Goal: Obtain resource: Download file/media

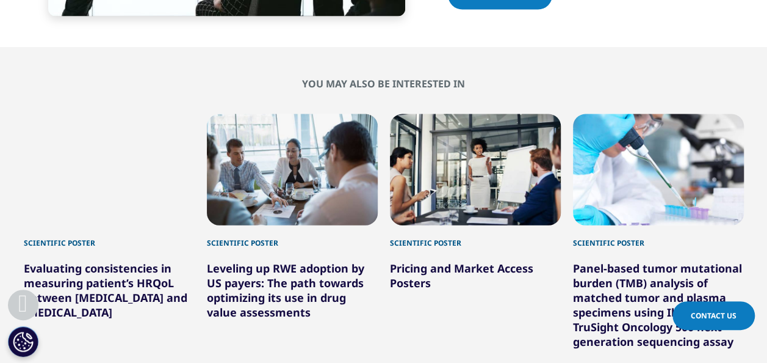
scroll to position [3653, 0]
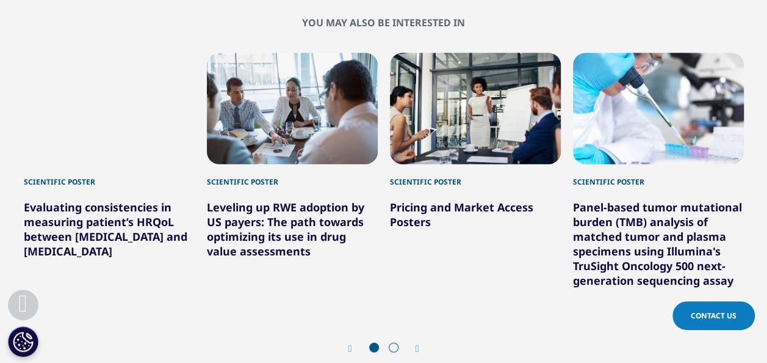
click at [433, 200] on link "Pricing and Market Access Posters" at bounding box center [461, 214] width 143 height 29
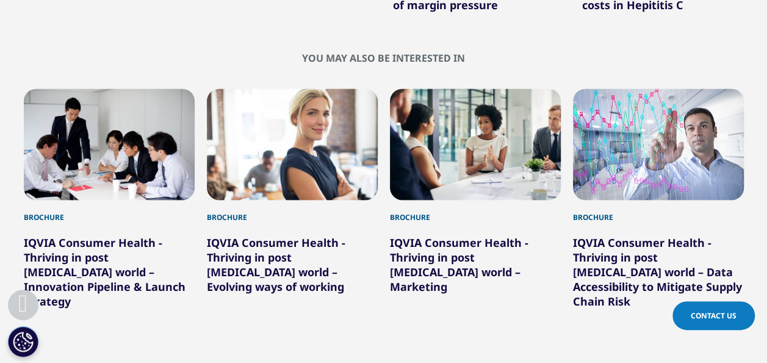
scroll to position [794, 0]
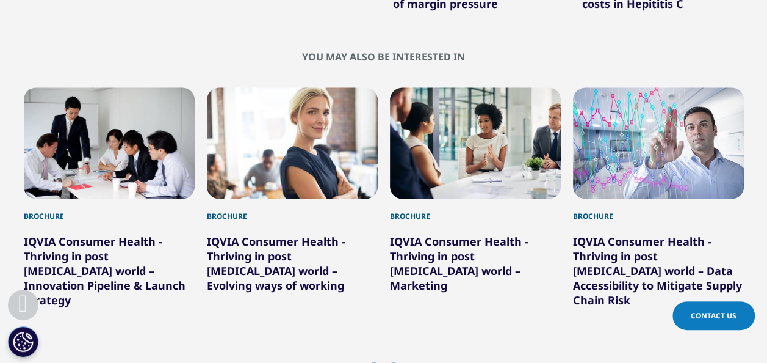
click at [394, 362] on span at bounding box center [394, 367] width 10 height 10
click at [416, 362] on icon "Next slide" at bounding box center [418, 368] width 4 height 10
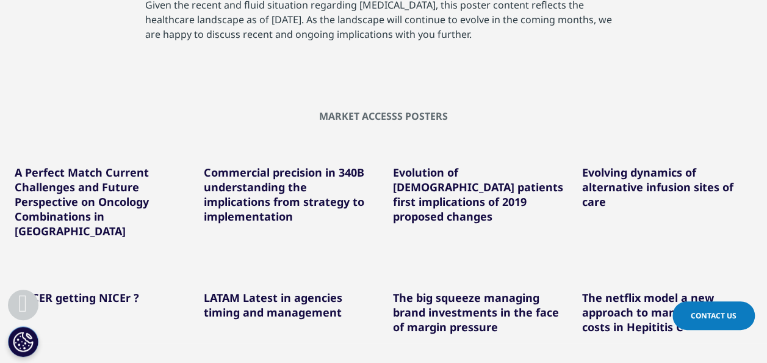
scroll to position [488, 0]
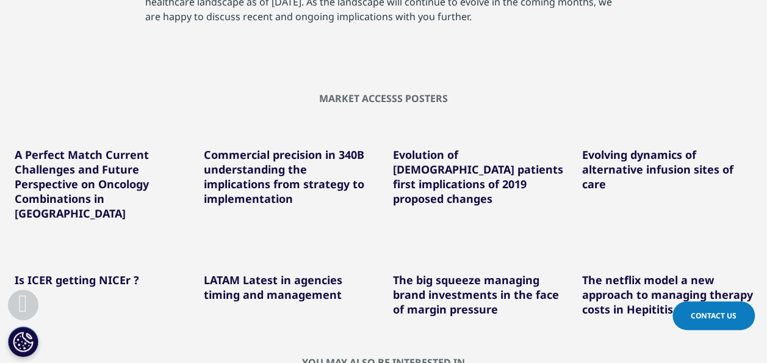
click at [641, 170] on link "Evolving dynamics of alternative infusion sites of care" at bounding box center [657, 169] width 151 height 44
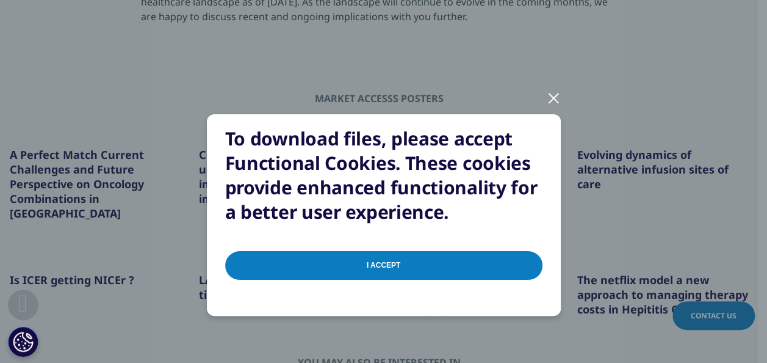
click at [389, 259] on input "I Accept" at bounding box center [383, 265] width 317 height 29
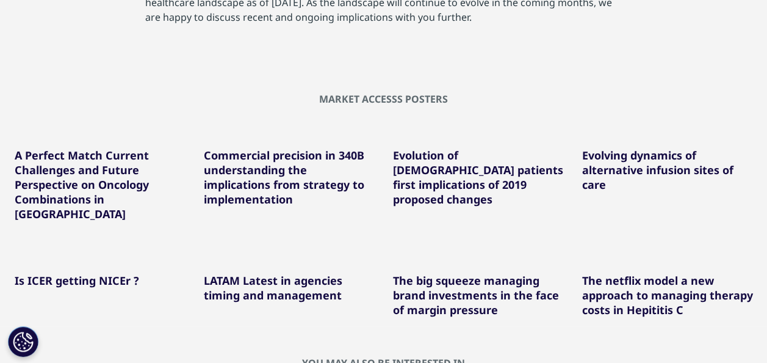
click at [639, 275] on link "The netflix model a new approach to managing therapy costs in Hepititis C" at bounding box center [667, 295] width 171 height 44
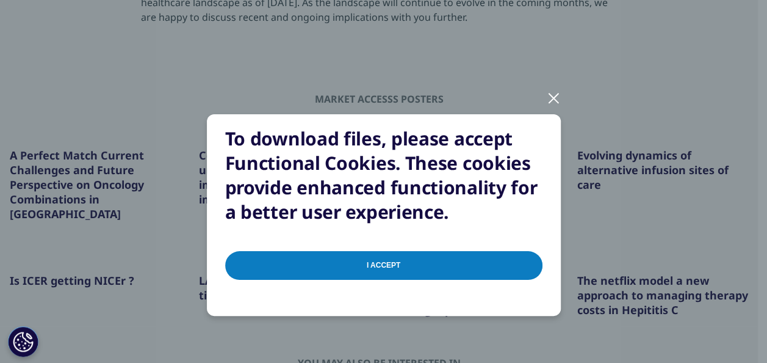
click at [435, 262] on input "I Accept" at bounding box center [383, 265] width 317 height 29
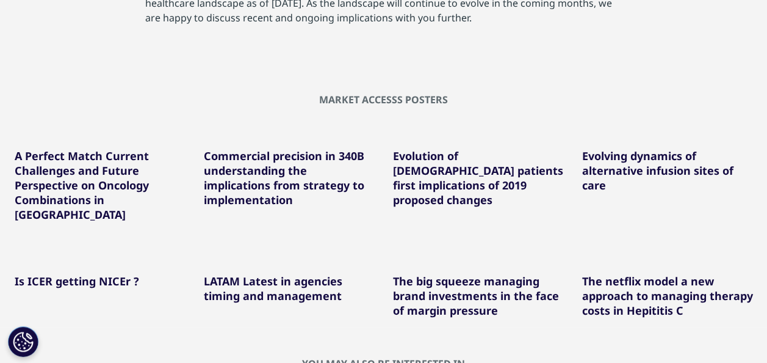
click at [711, 65] on section "Market Accesss Posters A Perfect Match Current Challenges and Future Perspectiv…" at bounding box center [383, 195] width 767 height 264
click at [629, 292] on link "The netflix model a new approach to managing therapy costs in Hepititis C" at bounding box center [667, 295] width 171 height 44
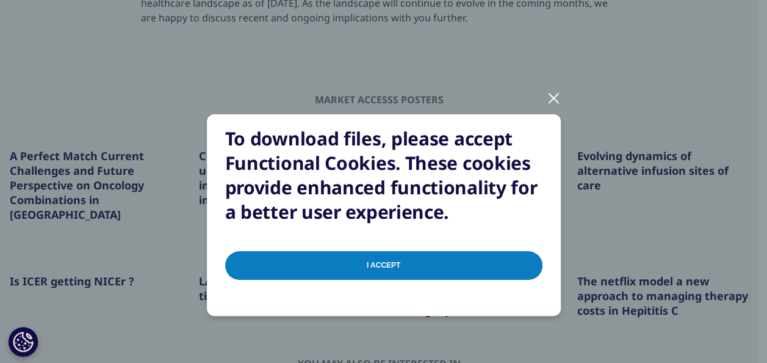
click at [373, 266] on input "I Accept" at bounding box center [383, 265] width 317 height 29
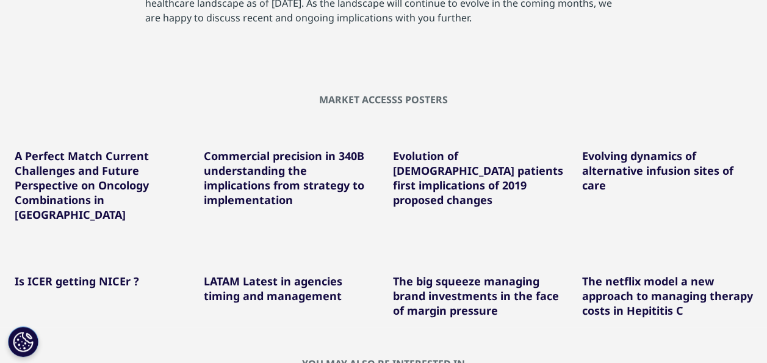
click at [308, 282] on link "LATAM Latest in agencies timing and management" at bounding box center [273, 287] width 139 height 29
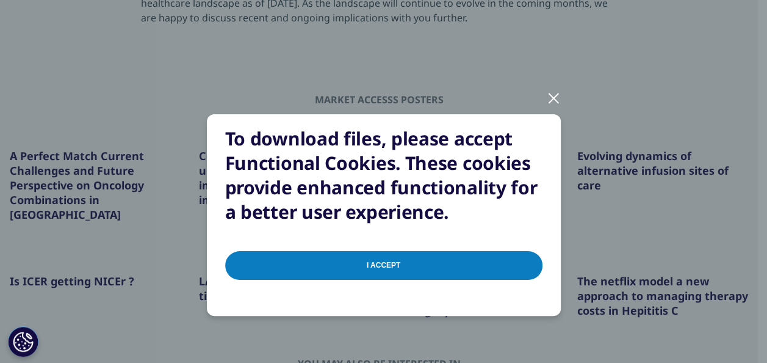
click at [315, 270] on input "I Accept" at bounding box center [383, 265] width 317 height 29
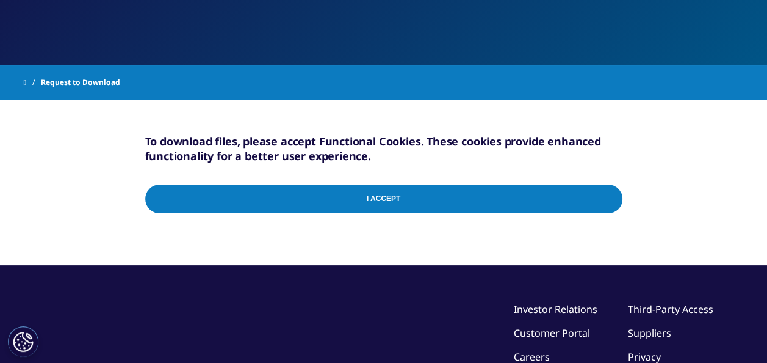
click at [348, 194] on input "I Accept" at bounding box center [383, 198] width 477 height 29
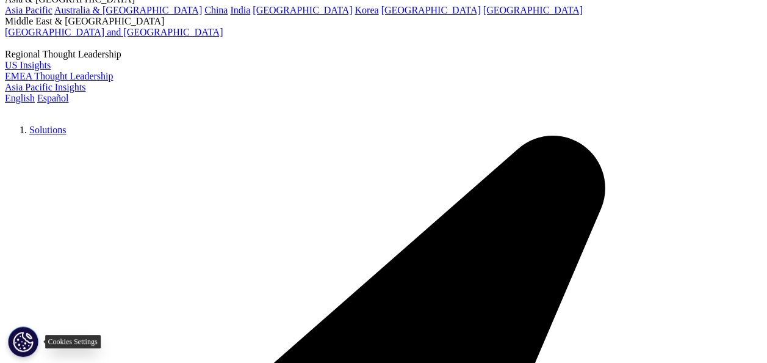
click at [27, 347] on button "Cookies Settings" at bounding box center [23, 341] width 31 height 31
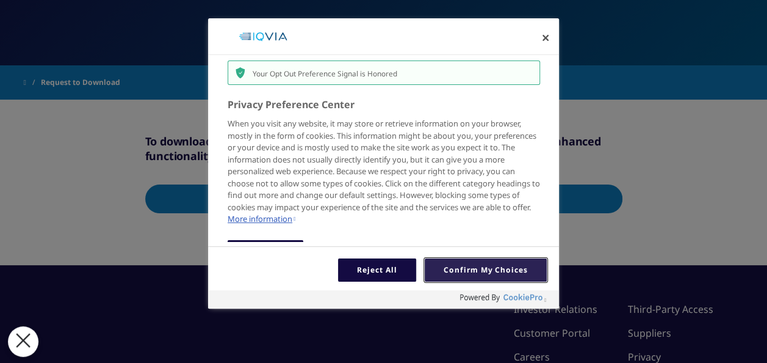
click at [442, 266] on button "Confirm My Choices" at bounding box center [486, 269] width 122 height 23
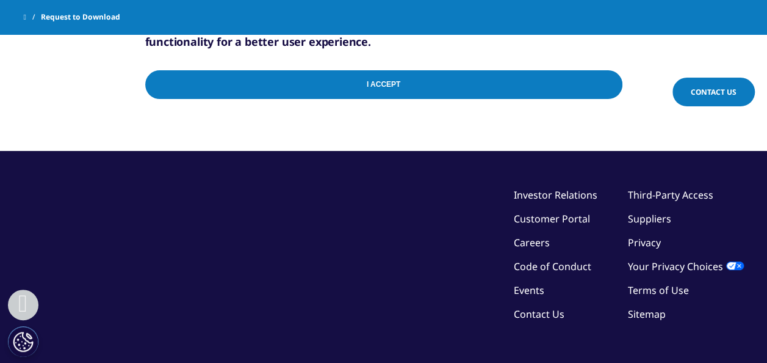
scroll to position [244, 0]
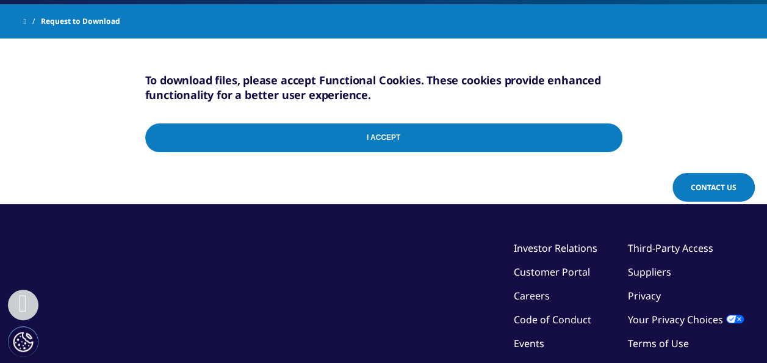
click at [376, 139] on input "I Accept" at bounding box center [383, 137] width 477 height 29
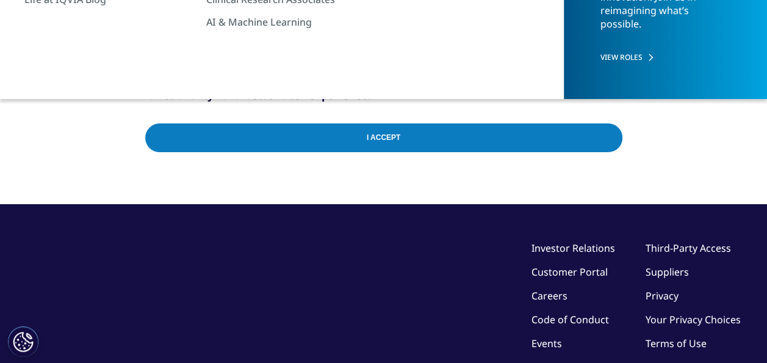
click at [360, 67] on div "To download files, please accept Functional Cookies. These cookies provide enha…" at bounding box center [383, 120] width 477 height 165
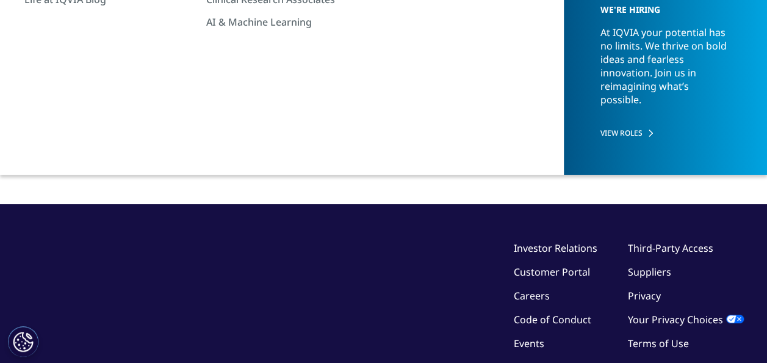
click at [366, 144] on input "I Accept" at bounding box center [383, 137] width 477 height 29
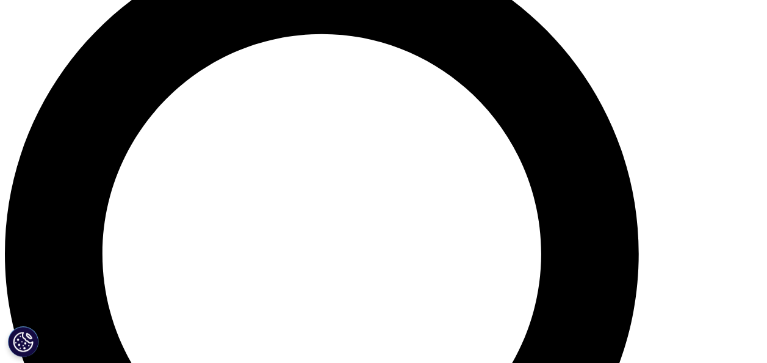
scroll to position [914, 0]
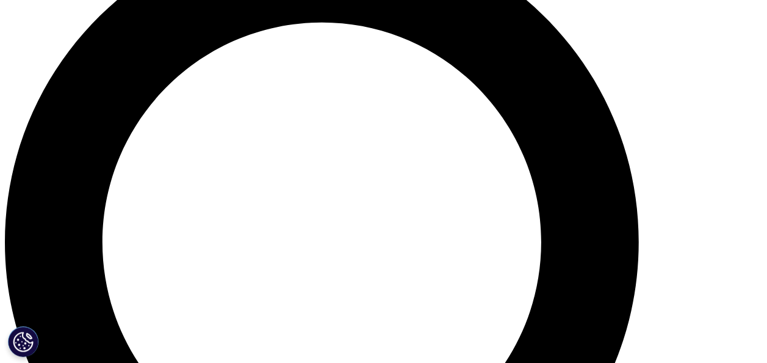
scroll to position [487, 0]
